Goal: Task Accomplishment & Management: Manage account settings

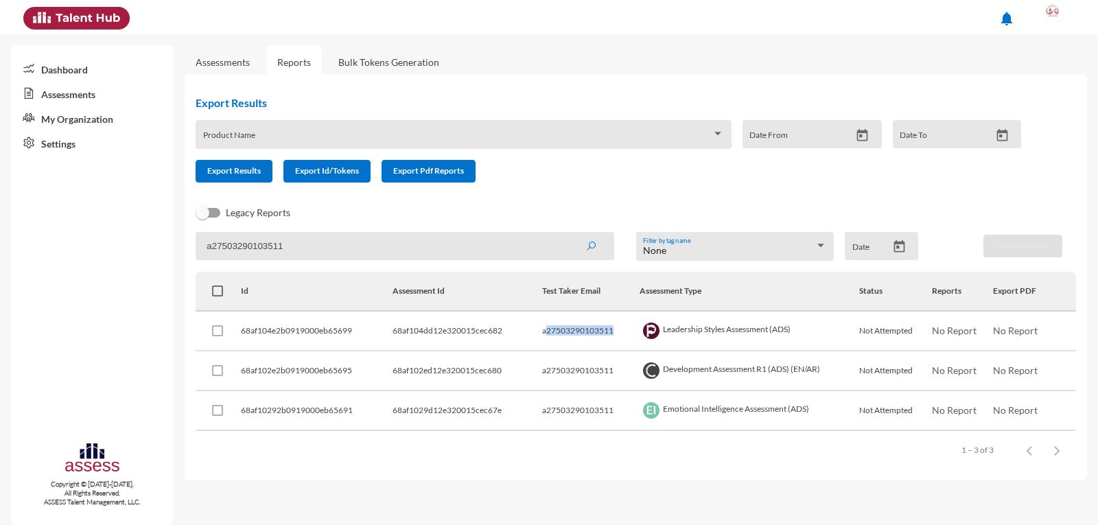
drag, startPoint x: 611, startPoint y: 329, endPoint x: 545, endPoint y: 325, distance: 66.7
click at [545, 325] on td "a27503290103511" at bounding box center [590, 331] width 97 height 40
copy td "27503290103511"
click at [1063, 21] on div at bounding box center [1052, 16] width 27 height 27
click at [1030, 121] on link "Logout" at bounding box center [1038, 126] width 72 height 26
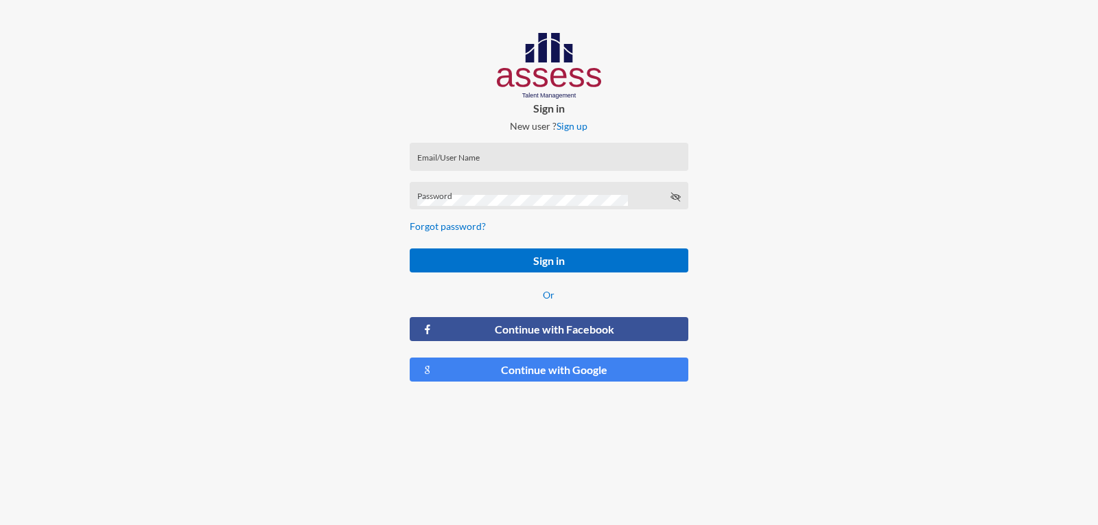
click at [580, 156] on input "Email/User Name" at bounding box center [548, 161] width 263 height 11
paste input "27503290103511"
click at [419, 158] on input "27503290103511" at bounding box center [548, 161] width 263 height 11
type input "a27503290103511"
click at [410, 248] on button "Sign in" at bounding box center [549, 260] width 278 height 24
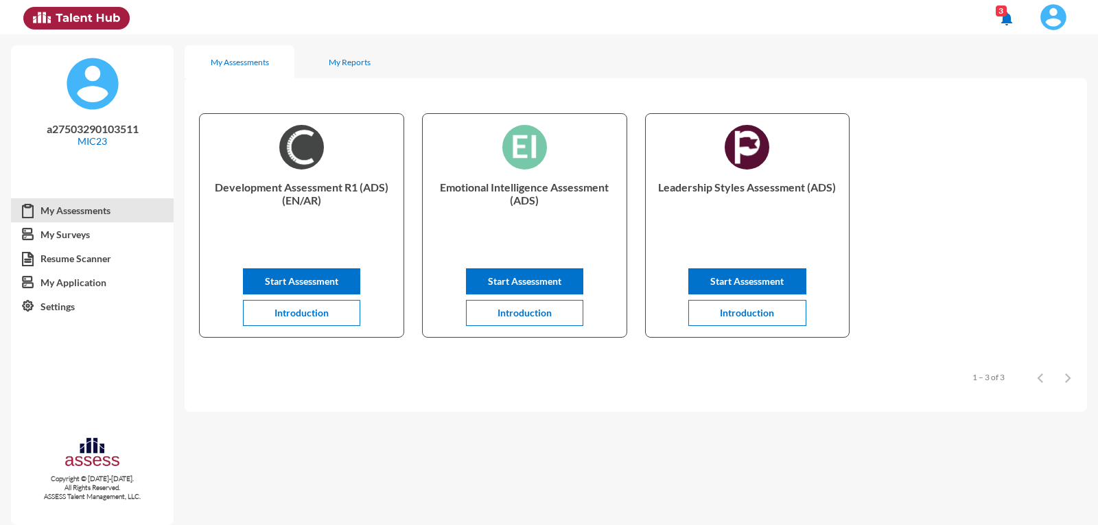
click at [1057, 16] on img at bounding box center [1052, 16] width 27 height 27
click at [1026, 130] on link "Logout" at bounding box center [1016, 126] width 115 height 26
